Goal: Navigation & Orientation: Understand site structure

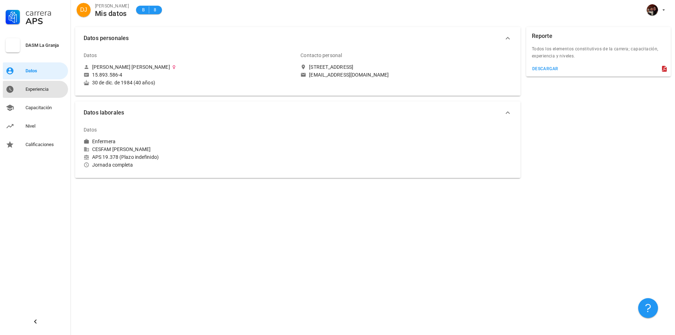
click at [37, 87] on div "Experiencia" at bounding box center [46, 89] width 40 height 6
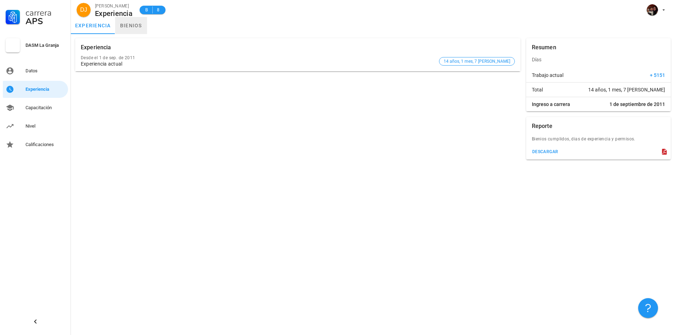
click at [133, 23] on link "bienios" at bounding box center [131, 25] width 32 height 17
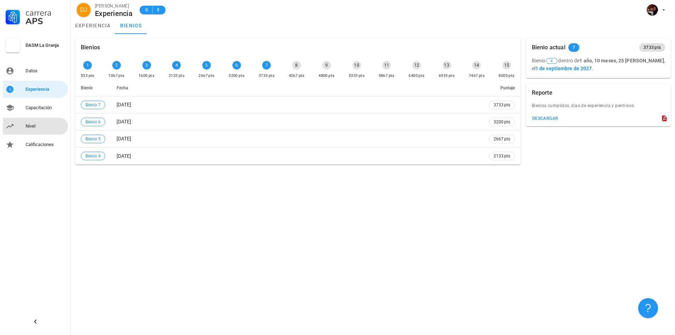
click at [30, 126] on div "Nivel" at bounding box center [46, 126] width 40 height 6
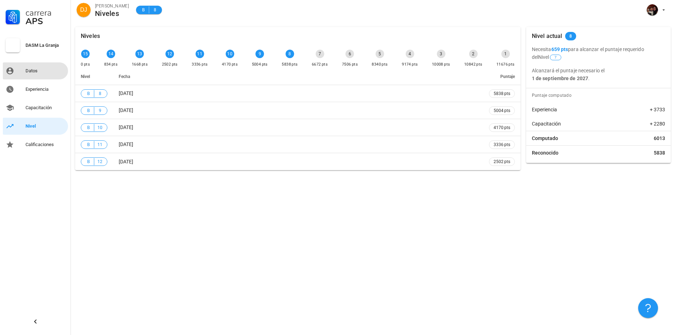
click at [46, 78] on link "Datos" at bounding box center [35, 70] width 65 height 17
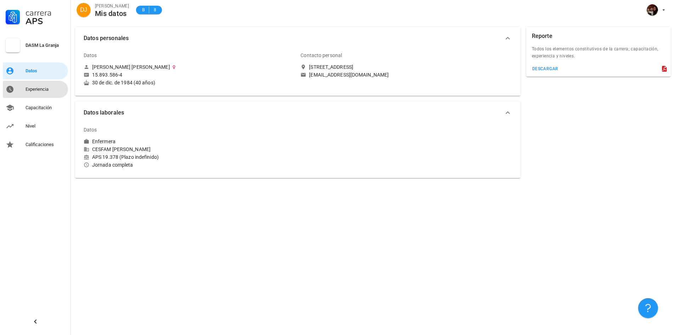
click at [38, 86] on div "Experiencia" at bounding box center [46, 89] width 40 height 11
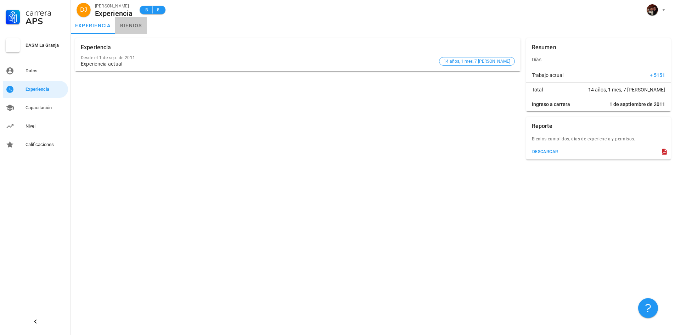
click at [133, 26] on link "bienios" at bounding box center [131, 25] width 32 height 17
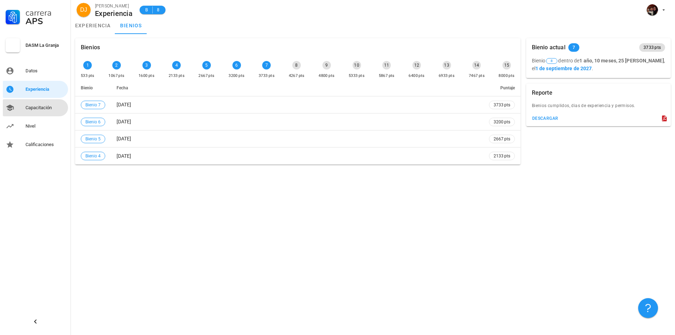
click at [44, 108] on div "Capacitación" at bounding box center [46, 108] width 40 height 6
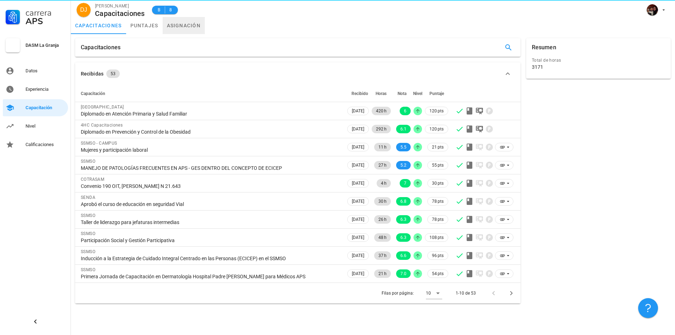
click at [188, 26] on link "asignación" at bounding box center [184, 25] width 43 height 17
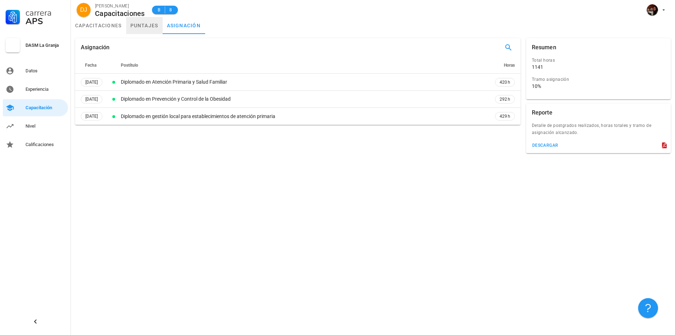
click at [148, 27] on link "puntajes" at bounding box center [144, 25] width 36 height 17
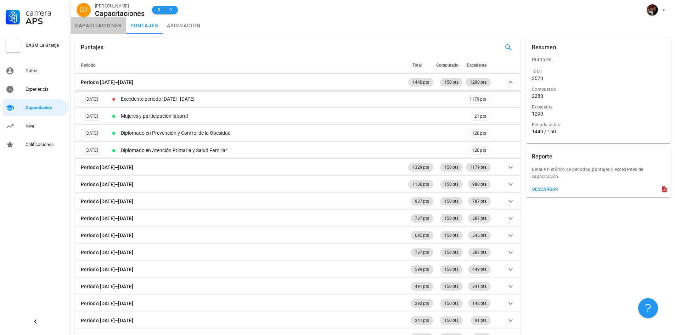
click at [95, 26] on link "capacitaciones" at bounding box center [98, 25] width 55 height 17
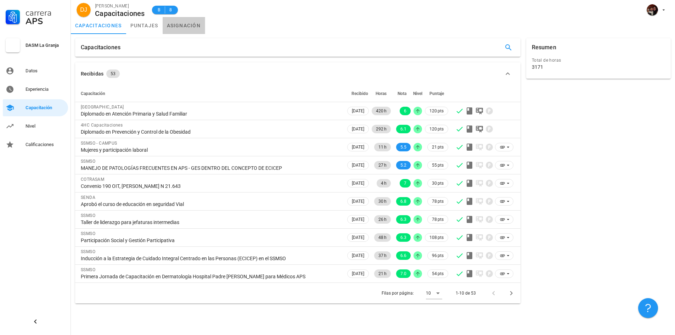
click at [180, 26] on link "asignación" at bounding box center [184, 25] width 43 height 17
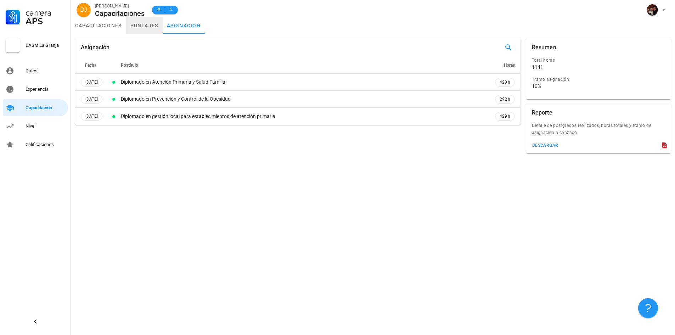
click at [149, 30] on link "puntajes" at bounding box center [144, 25] width 36 height 17
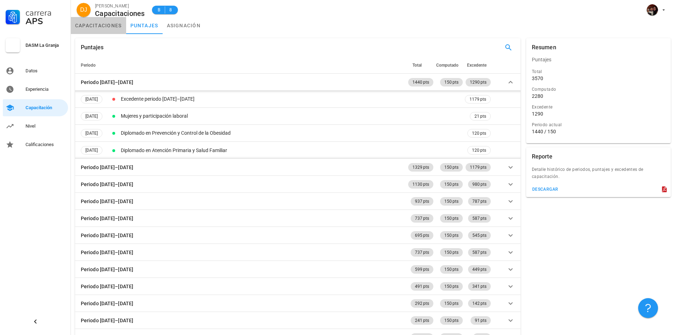
click at [116, 27] on link "capacitaciones" at bounding box center [98, 25] width 55 height 17
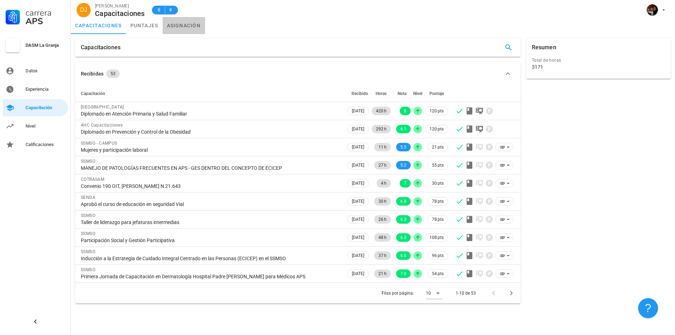
click at [185, 21] on link "asignación" at bounding box center [184, 25] width 43 height 17
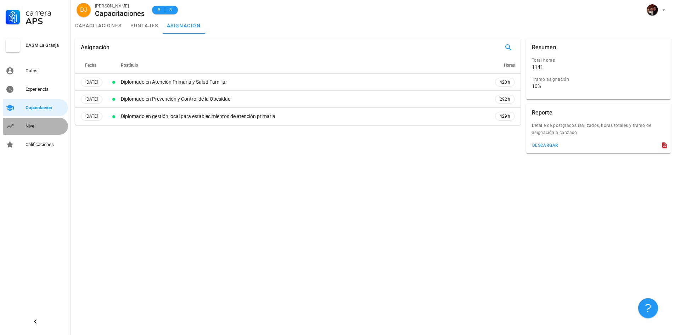
click at [40, 125] on div "Nivel" at bounding box center [46, 126] width 40 height 6
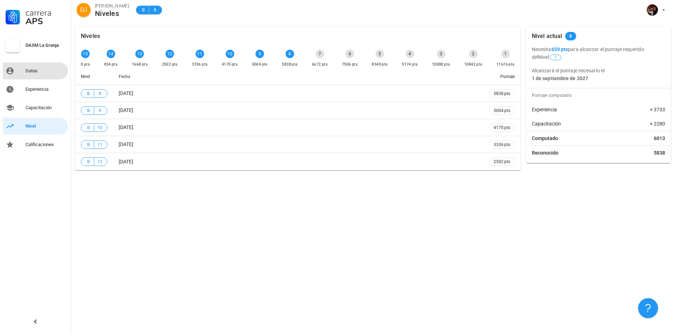
click at [36, 67] on div "Datos" at bounding box center [46, 70] width 40 height 11
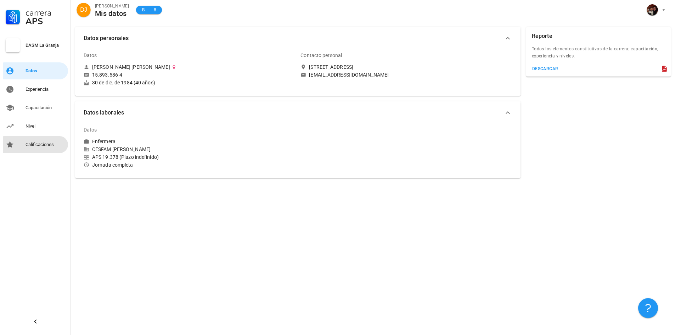
click at [39, 145] on div "Calificaciones" at bounding box center [46, 145] width 40 height 6
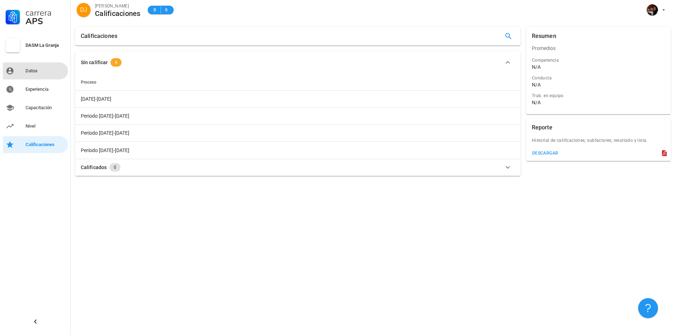
click at [39, 72] on div "Datos" at bounding box center [46, 71] width 40 height 6
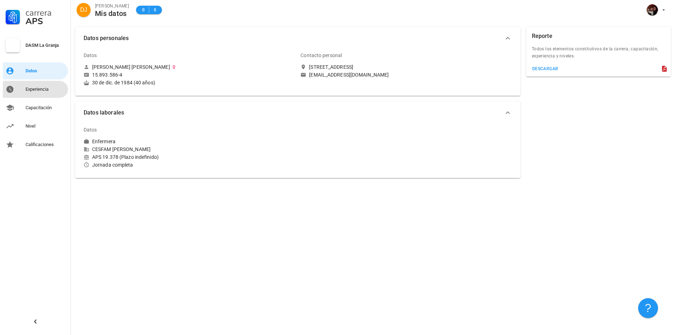
click at [47, 93] on div "Experiencia" at bounding box center [46, 89] width 40 height 11
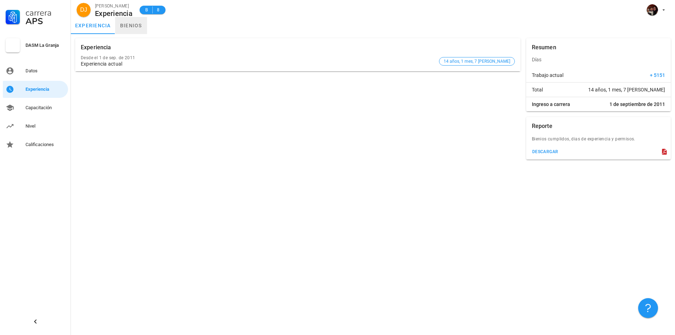
click at [130, 22] on link "bienios" at bounding box center [131, 25] width 32 height 17
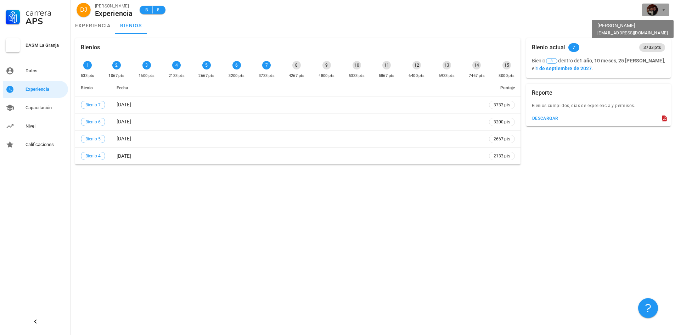
click at [663, 10] on icon "button" at bounding box center [664, 10] width 6 height 6
click at [660, 26] on div "Salir" at bounding box center [659, 28] width 11 height 14
